Goal: Task Accomplishment & Management: Manage account settings

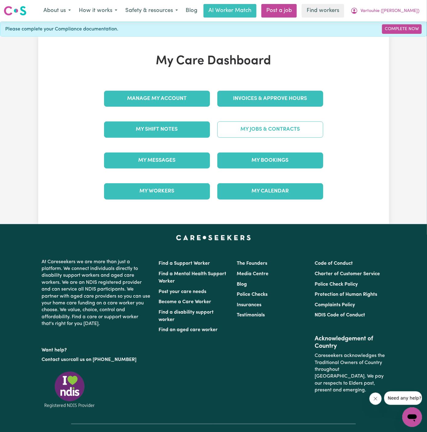
click at [277, 126] on link "My Jobs & Contracts" at bounding box center [270, 130] width 106 height 16
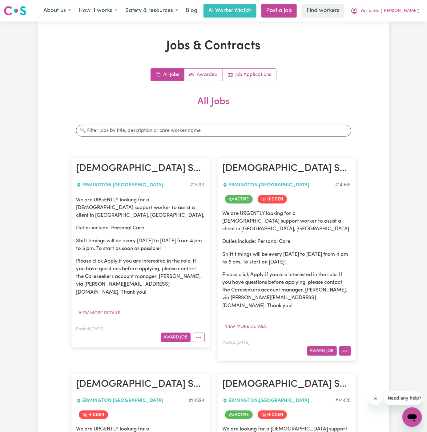
click at [343, 351] on circle "More options" at bounding box center [342, 351] width 1 height 1
click at [373, 371] on link "Make Booking" at bounding box center [369, 377] width 60 height 12
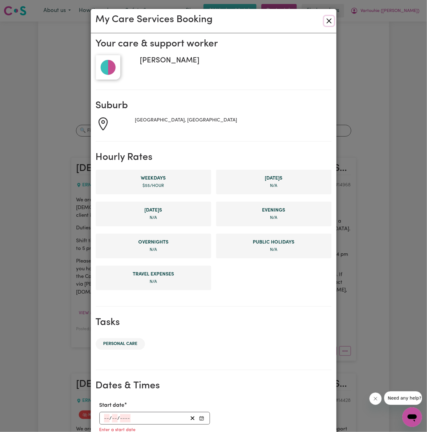
click at [330, 19] on button "Close" at bounding box center [329, 21] width 10 height 10
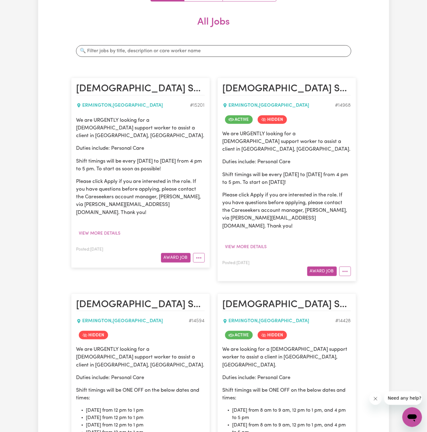
scroll to position [117, 0]
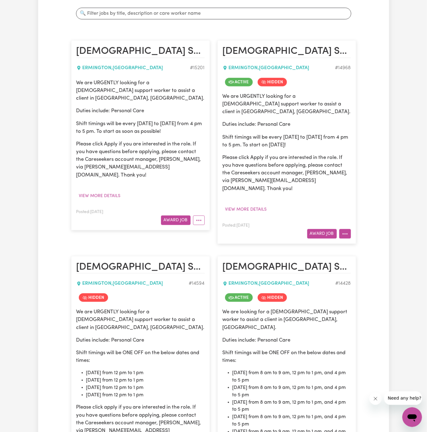
click at [345, 229] on button "More options" at bounding box center [345, 234] width 12 height 10
click at [375, 267] on link "Un-hide Job" at bounding box center [369, 273] width 60 height 12
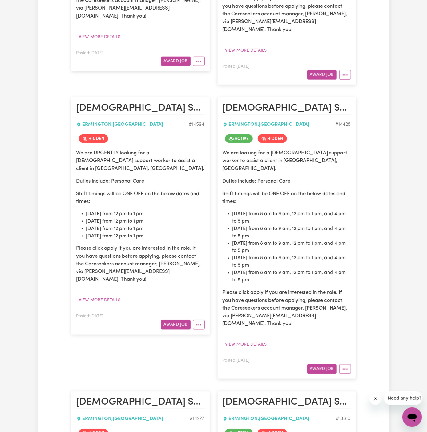
scroll to position [290, 0]
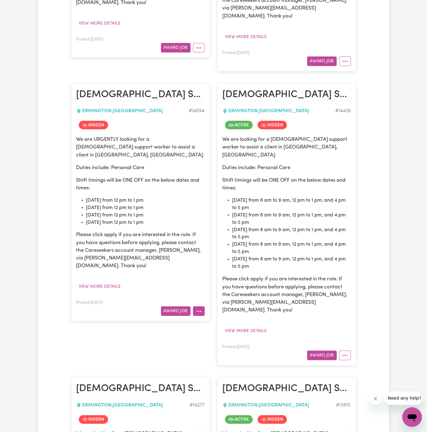
click at [203, 307] on button "More options" at bounding box center [199, 312] width 12 height 10
click at [221, 320] on link "Un-hide Job" at bounding box center [217, 326] width 49 height 12
click at [343, 351] on button "More options" at bounding box center [345, 356] width 12 height 10
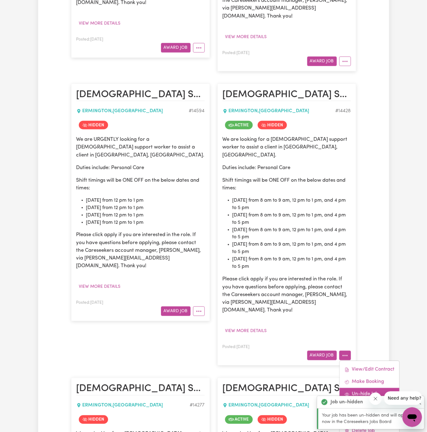
click at [382, 389] on link "Un-hide Job" at bounding box center [369, 395] width 60 height 12
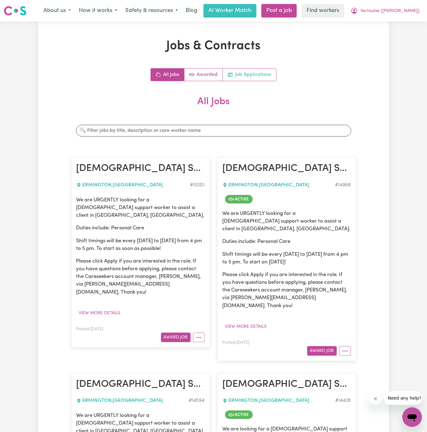
click at [263, 72] on link "Job Applications" at bounding box center [249, 75] width 53 height 12
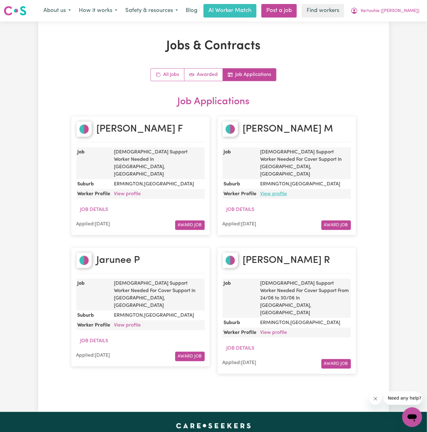
click at [274, 192] on link "View profile" at bounding box center [273, 194] width 27 height 5
click at [132, 323] on link "View profile" at bounding box center [127, 325] width 27 height 5
click at [171, 77] on link "All Jobs" at bounding box center [168, 75] width 34 height 12
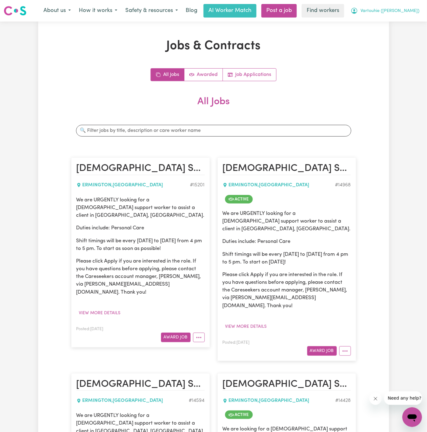
click at [399, 10] on span "Vartouhie ([PERSON_NAME])" at bounding box center [389, 11] width 59 height 7
click at [399, 34] on link "Logout" at bounding box center [398, 36] width 49 height 12
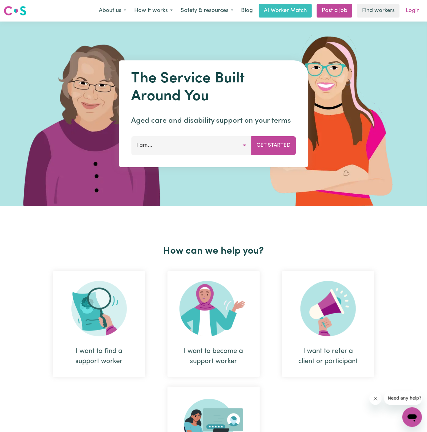
click at [410, 8] on link "Login" at bounding box center [412, 11] width 21 height 14
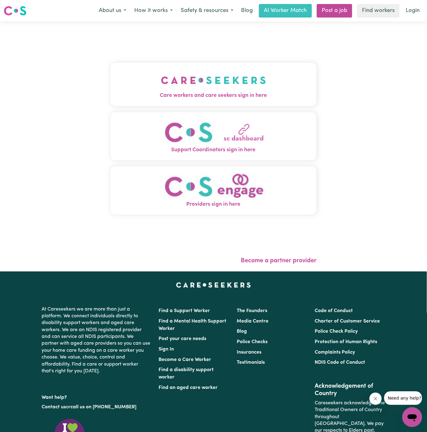
click at [198, 86] on img "Care workers and care seekers sign in here" at bounding box center [213, 80] width 105 height 23
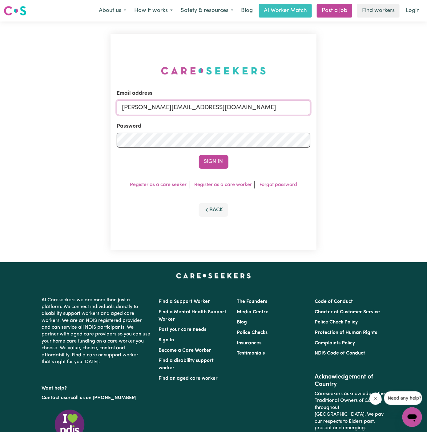
click at [247, 107] on input "dyan@careseekers.com.au" at bounding box center [214, 107] width 194 height 15
drag, startPoint x: 154, startPoint y: 111, endPoint x: 356, endPoint y: 120, distance: 203.0
click at [356, 120] on div "Email address superuser~khushig040704@gmail.com Password Sign In Register as a …" at bounding box center [213, 142] width 427 height 241
click at [195, 106] on input "superuser~bernie" at bounding box center [214, 107] width 194 height 15
type input "superuser~BernieHOC@careseekers.com.au"
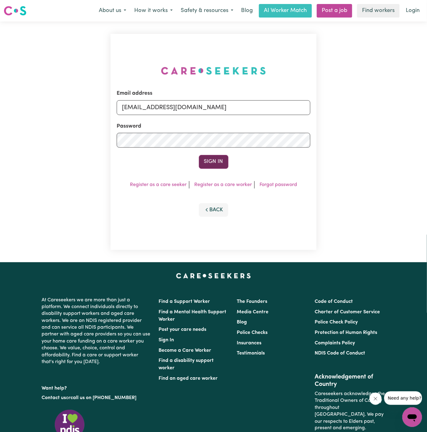
click at [208, 168] on button "Sign In" at bounding box center [214, 162] width 30 height 14
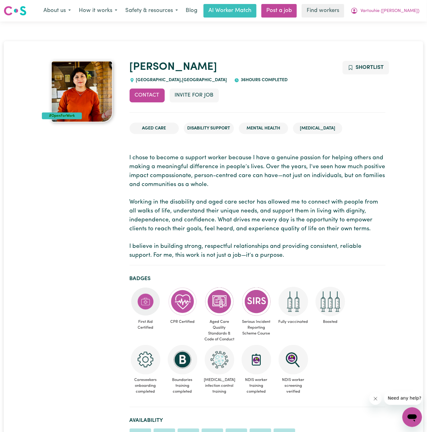
drag, startPoint x: 189, startPoint y: 82, endPoint x: 134, endPoint y: 78, distance: 55.2
click at [134, 78] on div "BLACKTOWN WESTPOINT , New South Wales" at bounding box center [179, 80] width 98 height 7
copy span "BLACKTOWN WESTPOINT ,"
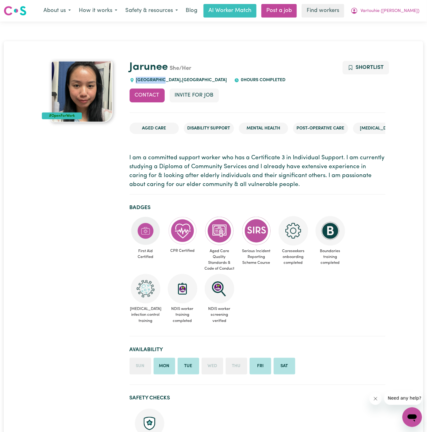
drag, startPoint x: 163, startPoint y: 81, endPoint x: 136, endPoint y: 79, distance: 26.5
click at [136, 79] on span "SURRY HILLS , New South Wales" at bounding box center [180, 80] width 93 height 5
copy span "SURRY HILLS"
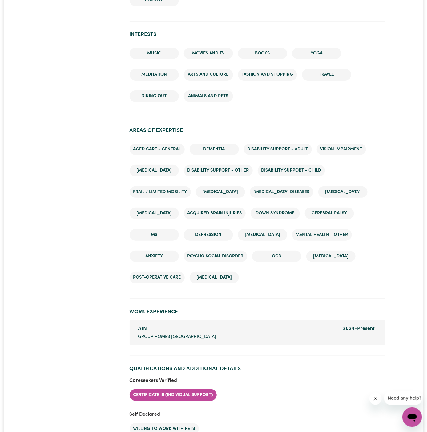
scroll to position [891, 0]
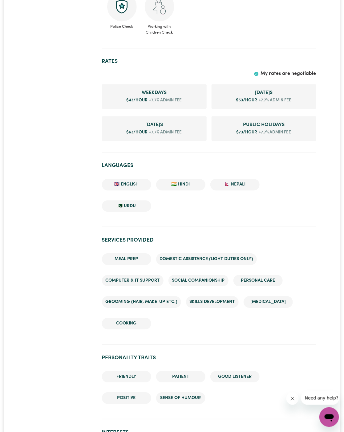
scroll to position [364, 0]
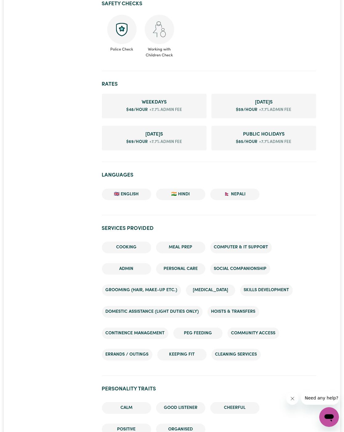
scroll to position [389, 0]
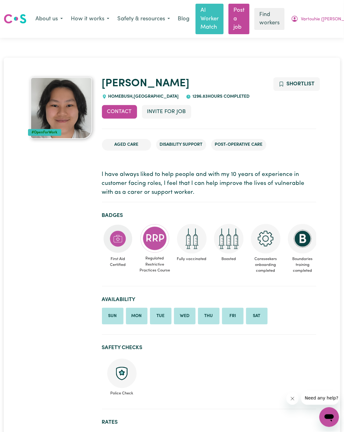
click at [121, 96] on span "HOMEBUSH , [GEOGRAPHIC_DATA]" at bounding box center [143, 96] width 72 height 5
copy span "HOMEBUSH"
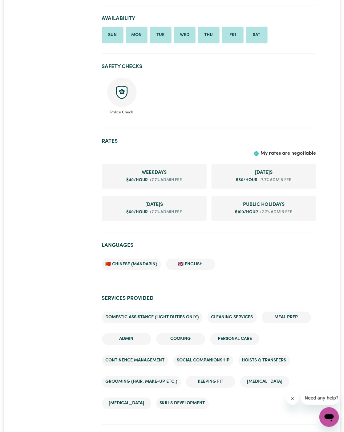
scroll to position [259, 0]
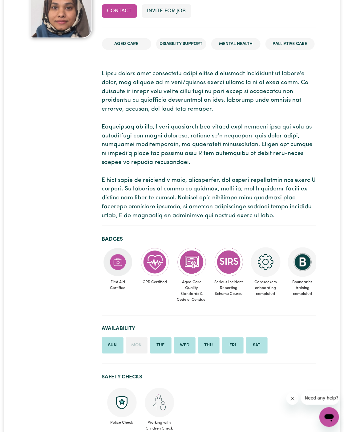
scroll to position [118, 0]
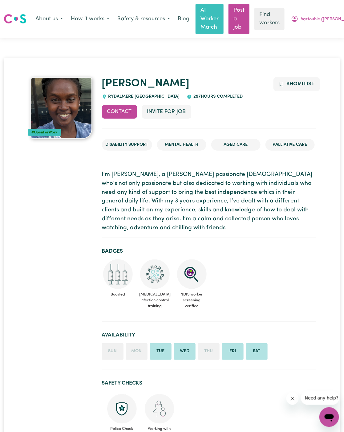
click at [121, 92] on div "[PERSON_NAME] , [GEOGRAPHIC_DATA] 297 hours completed" at bounding box center [209, 88] width 214 height 23
copy span "RYDALMERE"
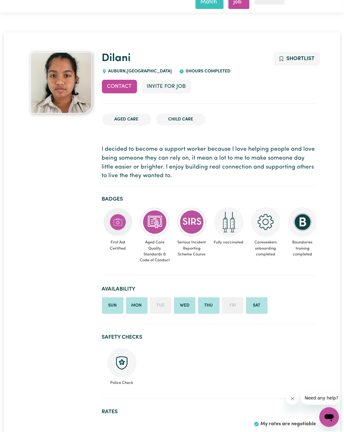
scroll to position [24, 0]
